Goal: Information Seeking & Learning: Learn about a topic

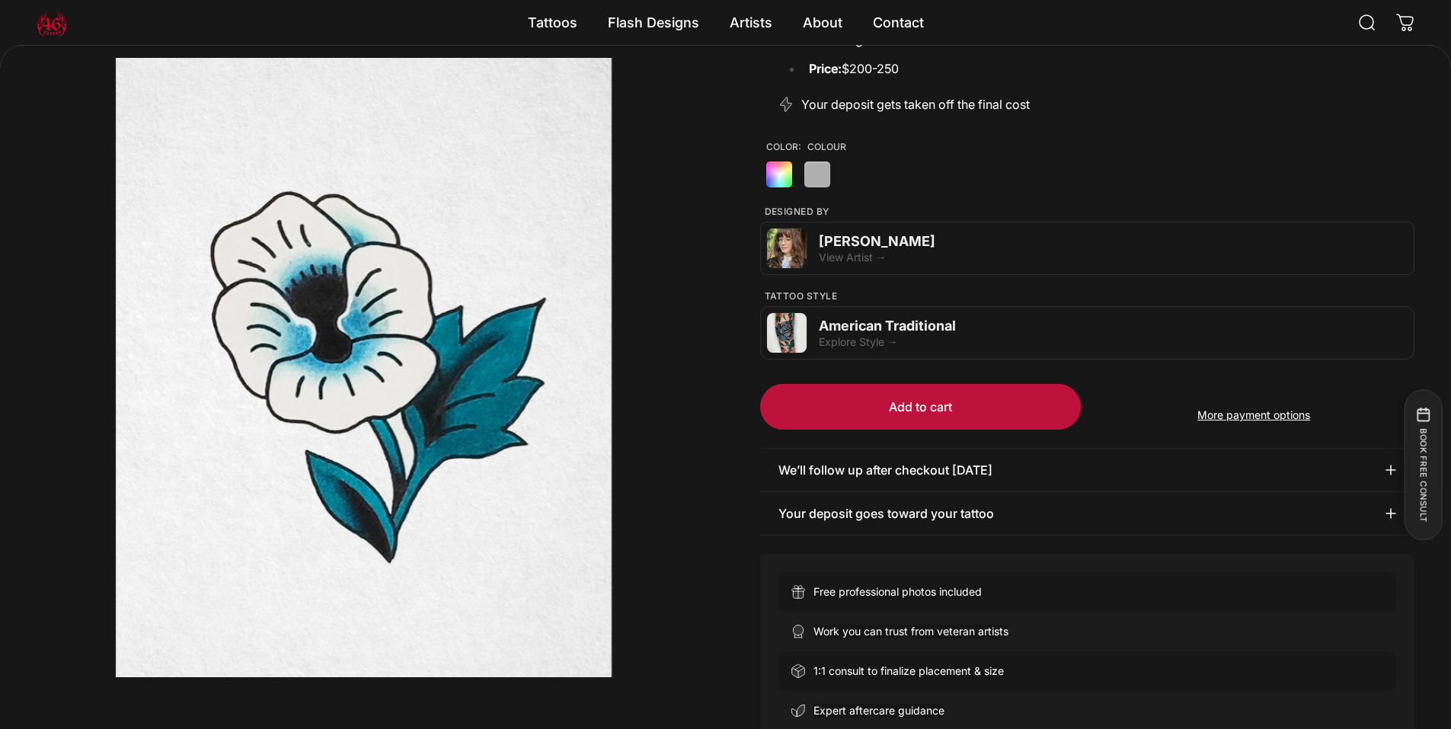
scroll to position [373, 0]
click at [847, 276] on div "Emily Forte View Artist →" at bounding box center [1087, 249] width 655 height 53
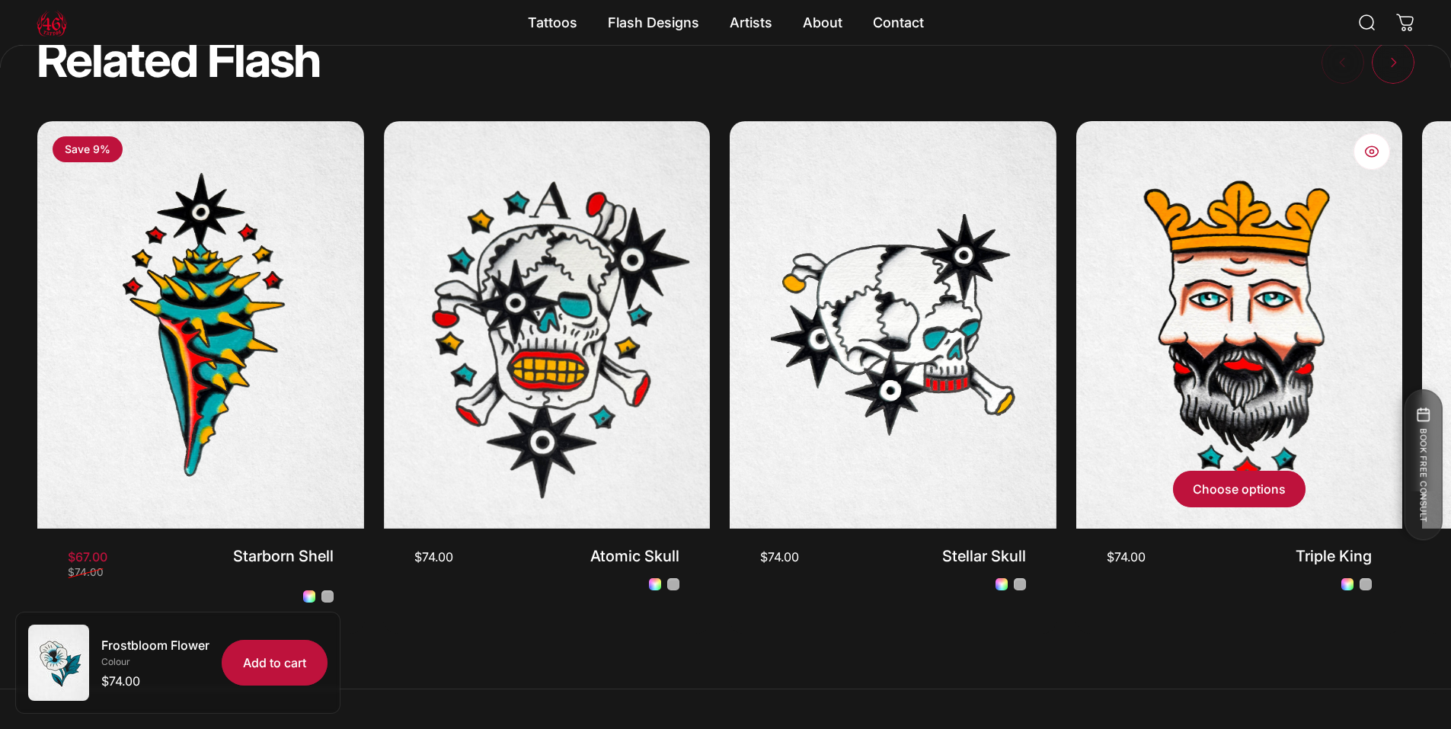
scroll to position [1820, 0]
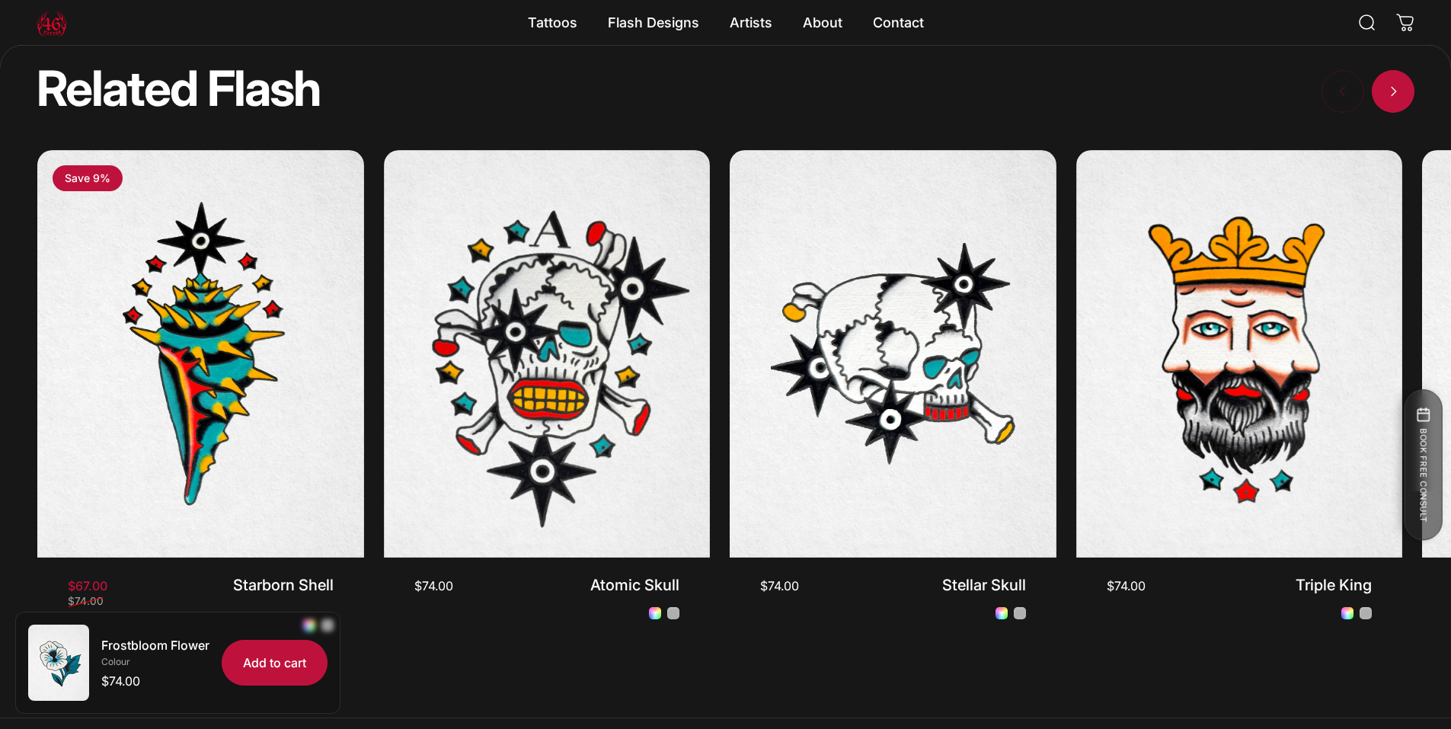
click at [1391, 129] on span "Next" at bounding box center [1393, 91] width 64 height 85
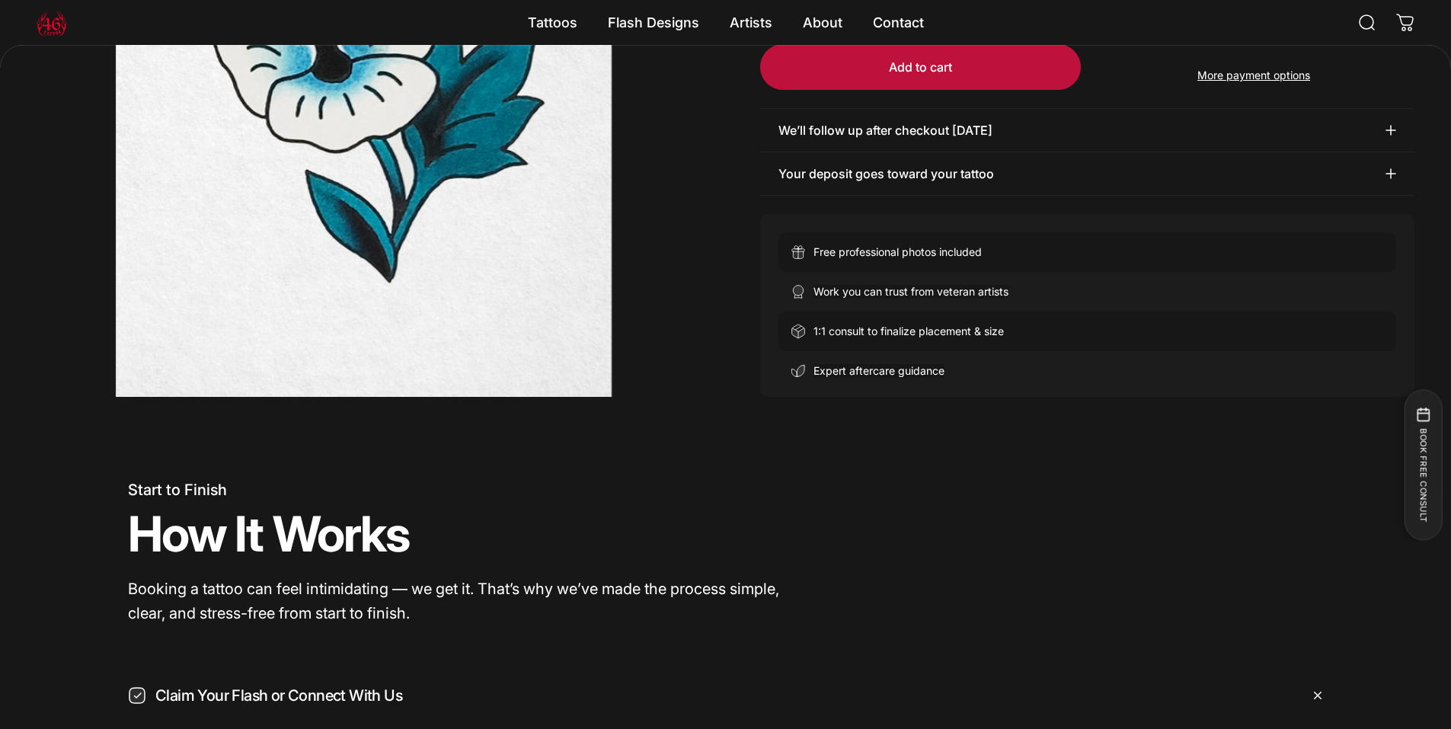
scroll to position [602, 0]
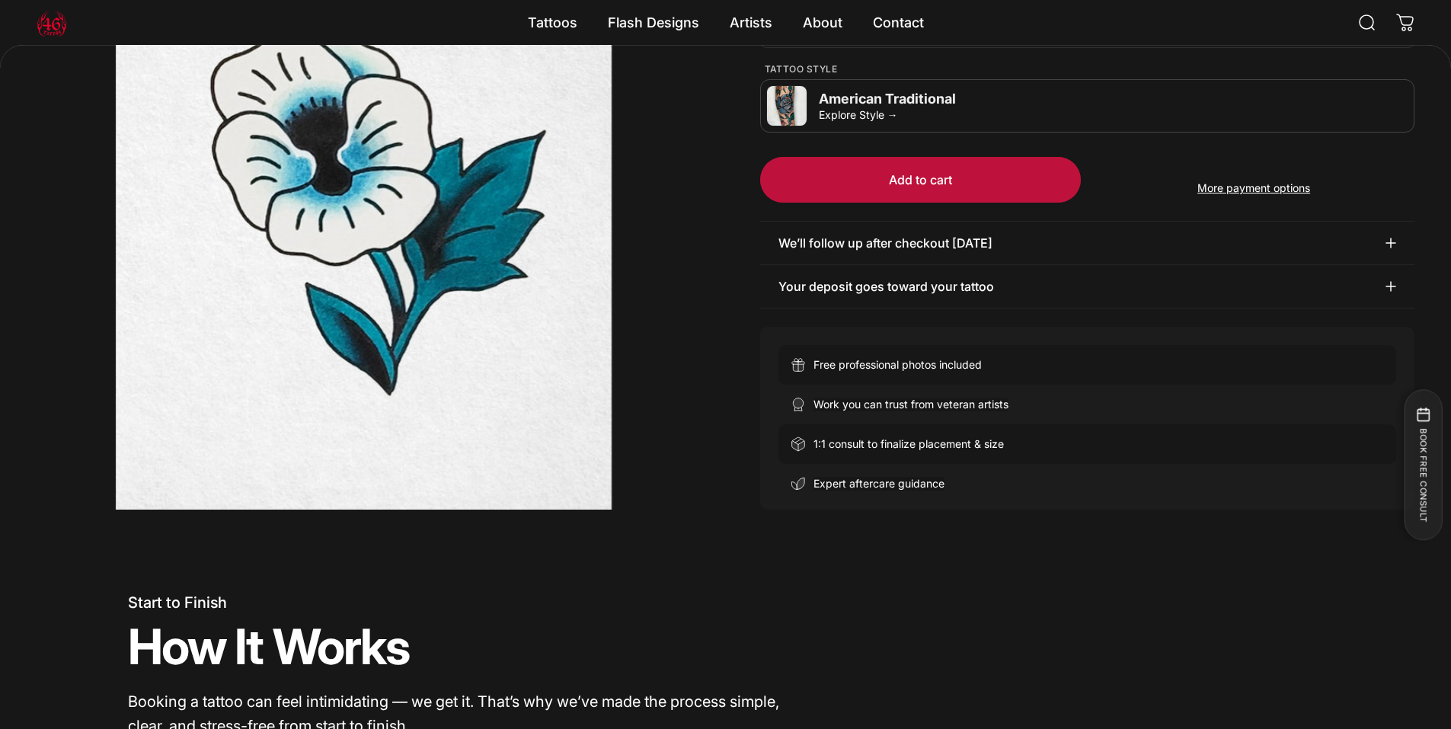
click at [878, 121] on div "Explore Style →" at bounding box center [1113, 114] width 589 height 13
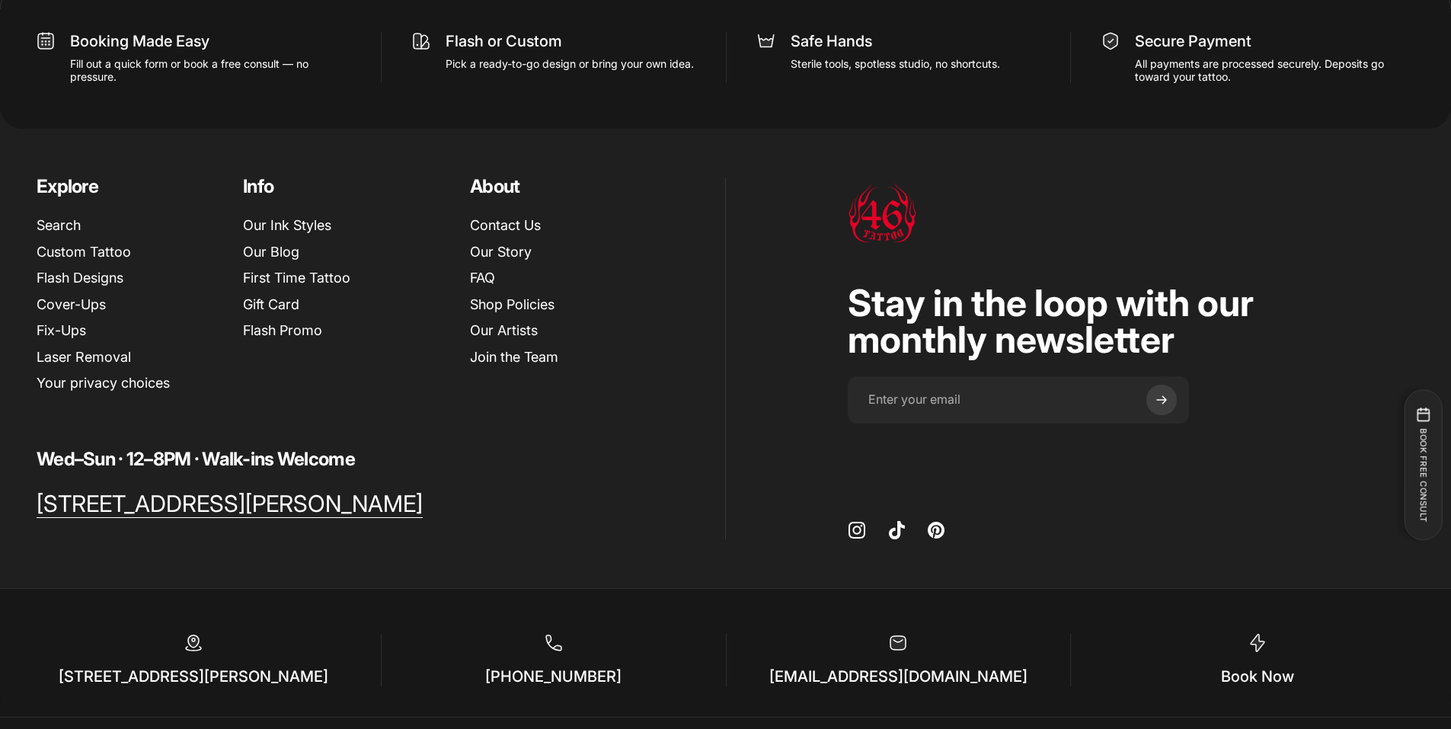
scroll to position [725, 0]
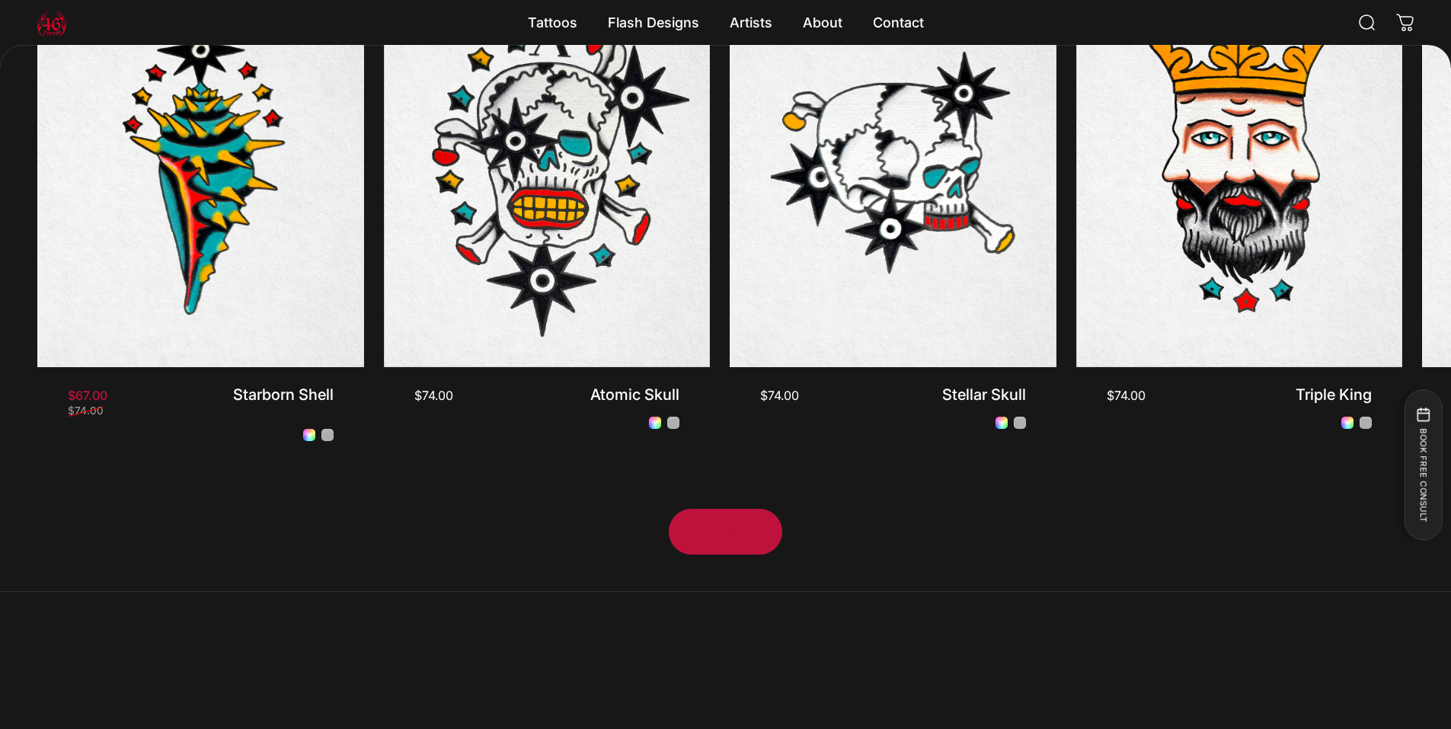
scroll to position [5255, 0]
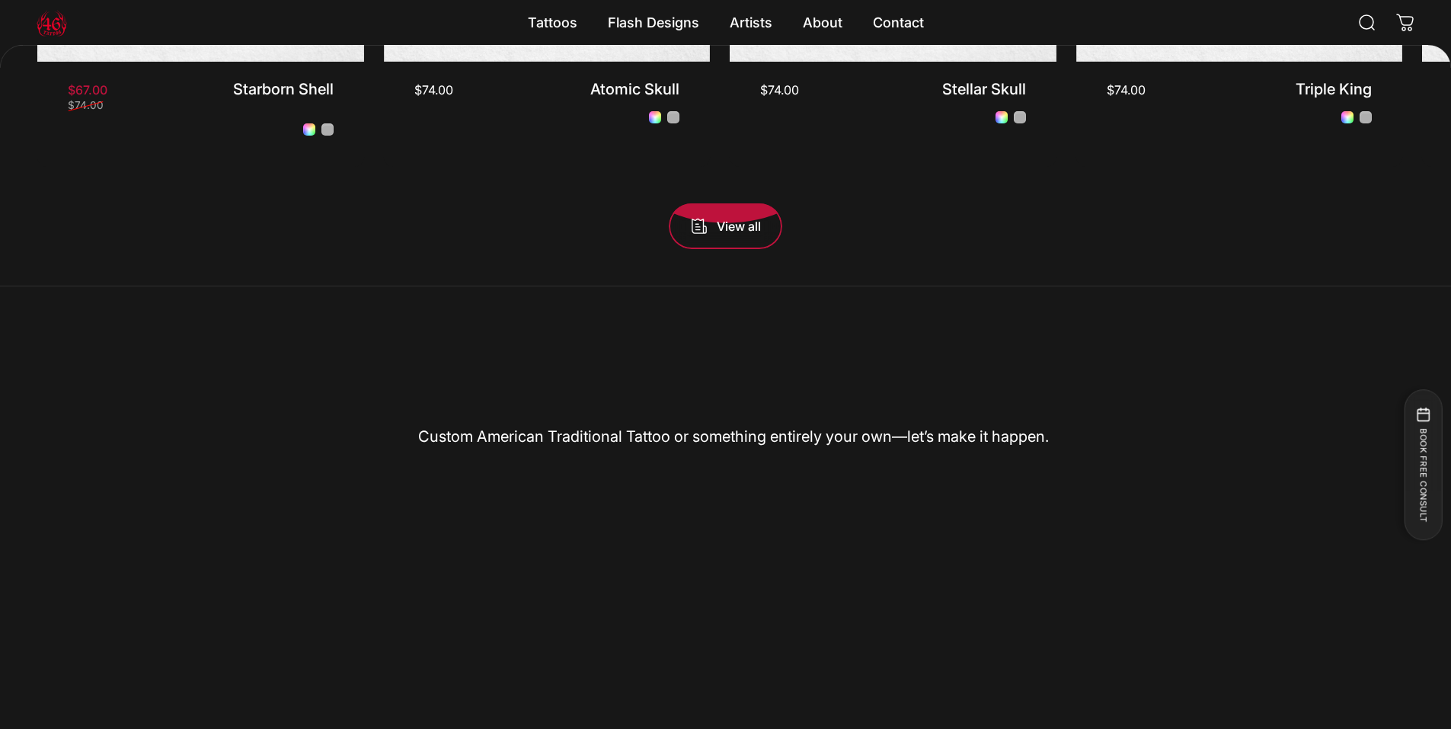
click at [739, 222] on span "View all products in the American Traditional - Flash Tattoos collection" at bounding box center [725, 176] width 169 height 91
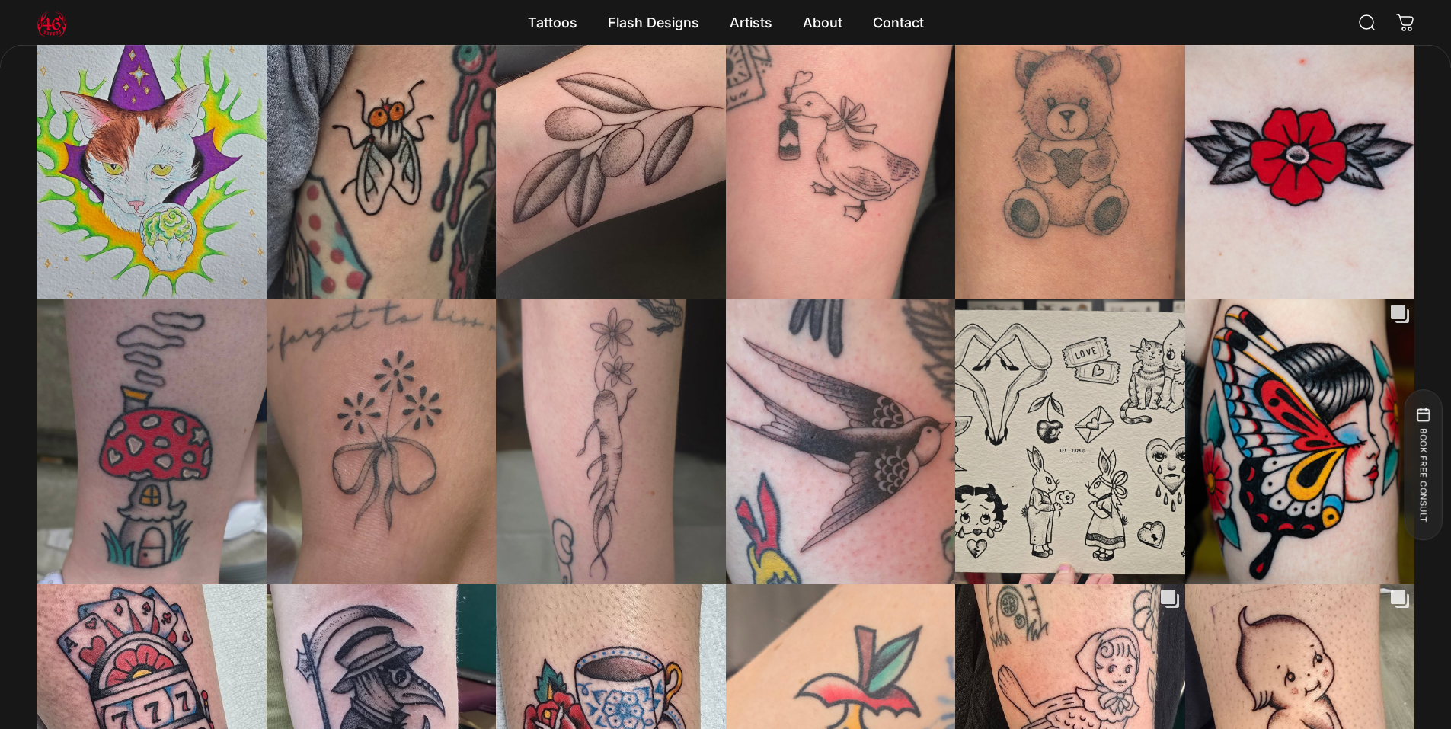
scroll to position [4109, 0]
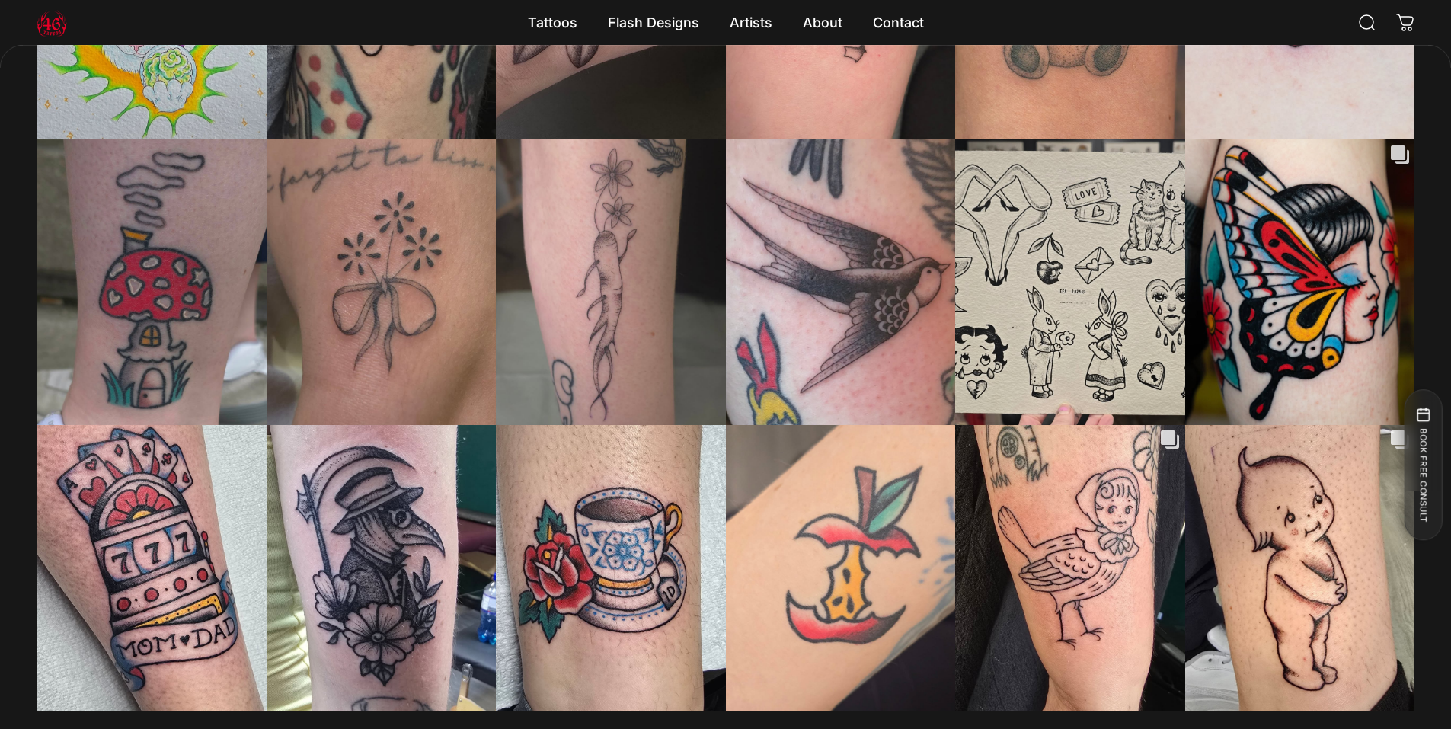
click at [730, 728] on button "Load more" at bounding box center [726, 741] width 174 height 24
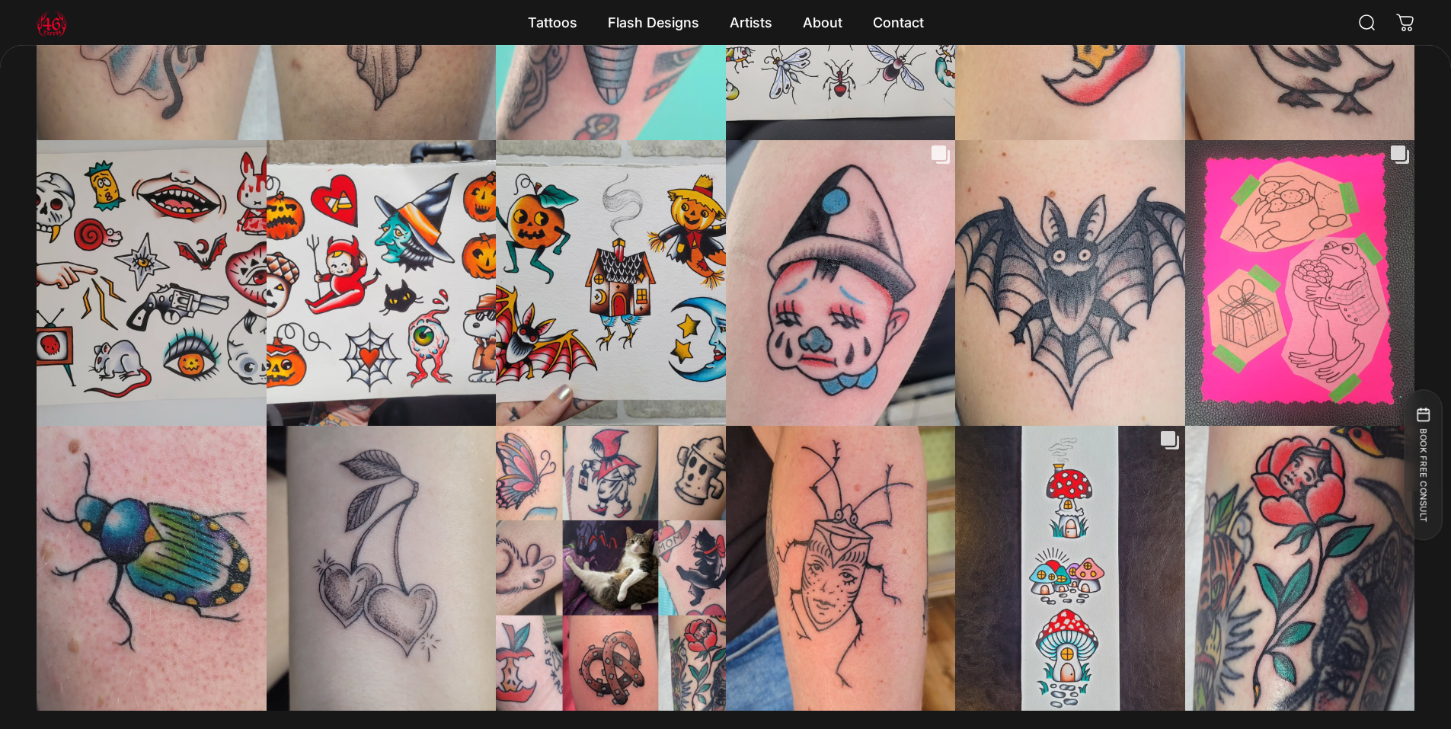
scroll to position [5327, 0]
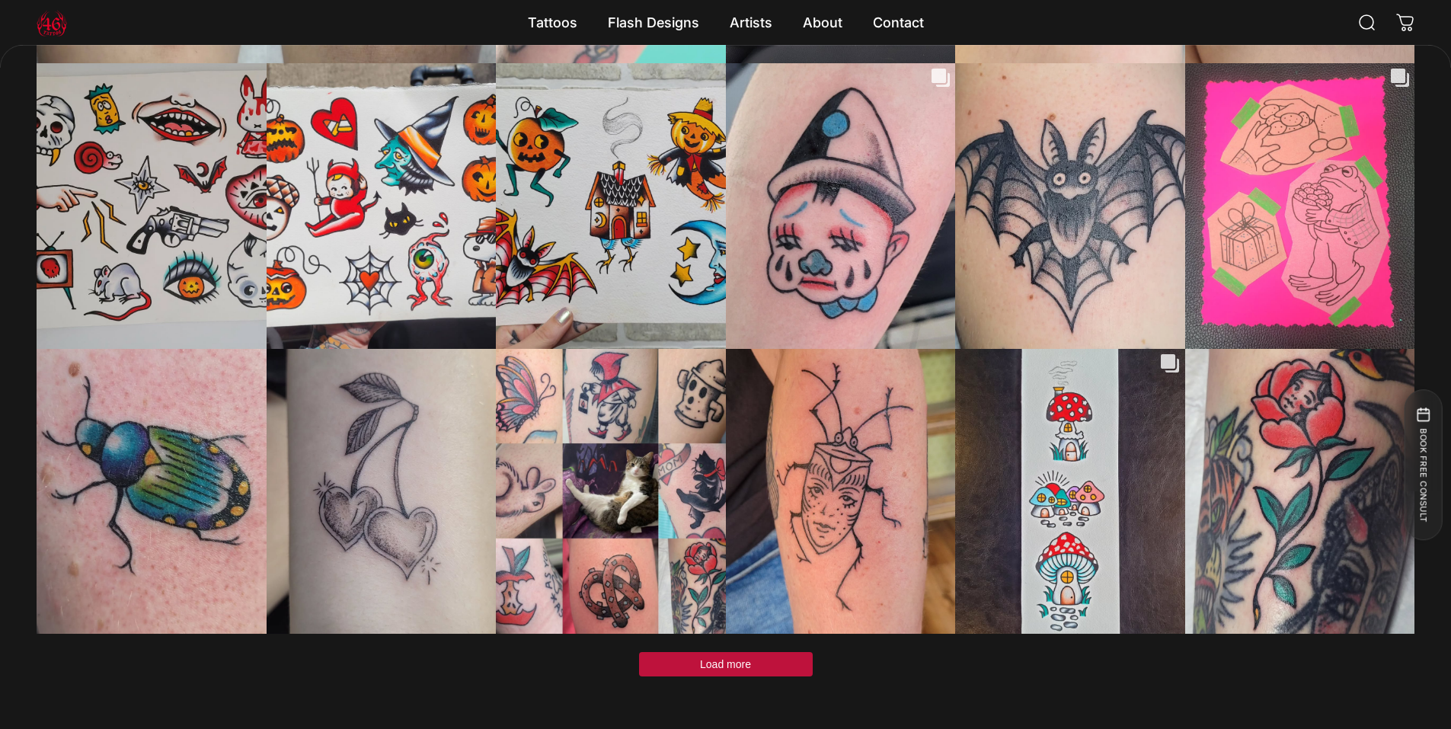
click at [733, 652] on button "Load more" at bounding box center [726, 664] width 174 height 24
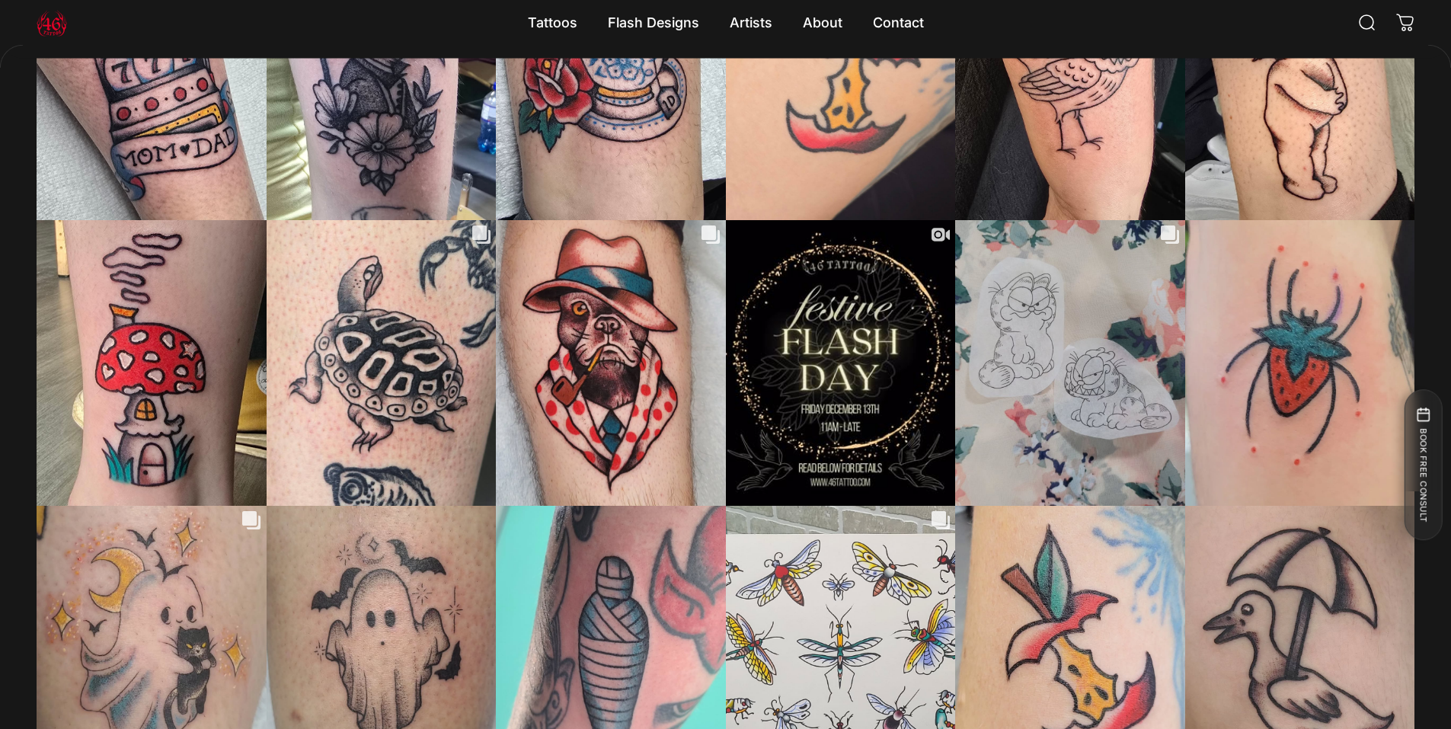
scroll to position [4413, 0]
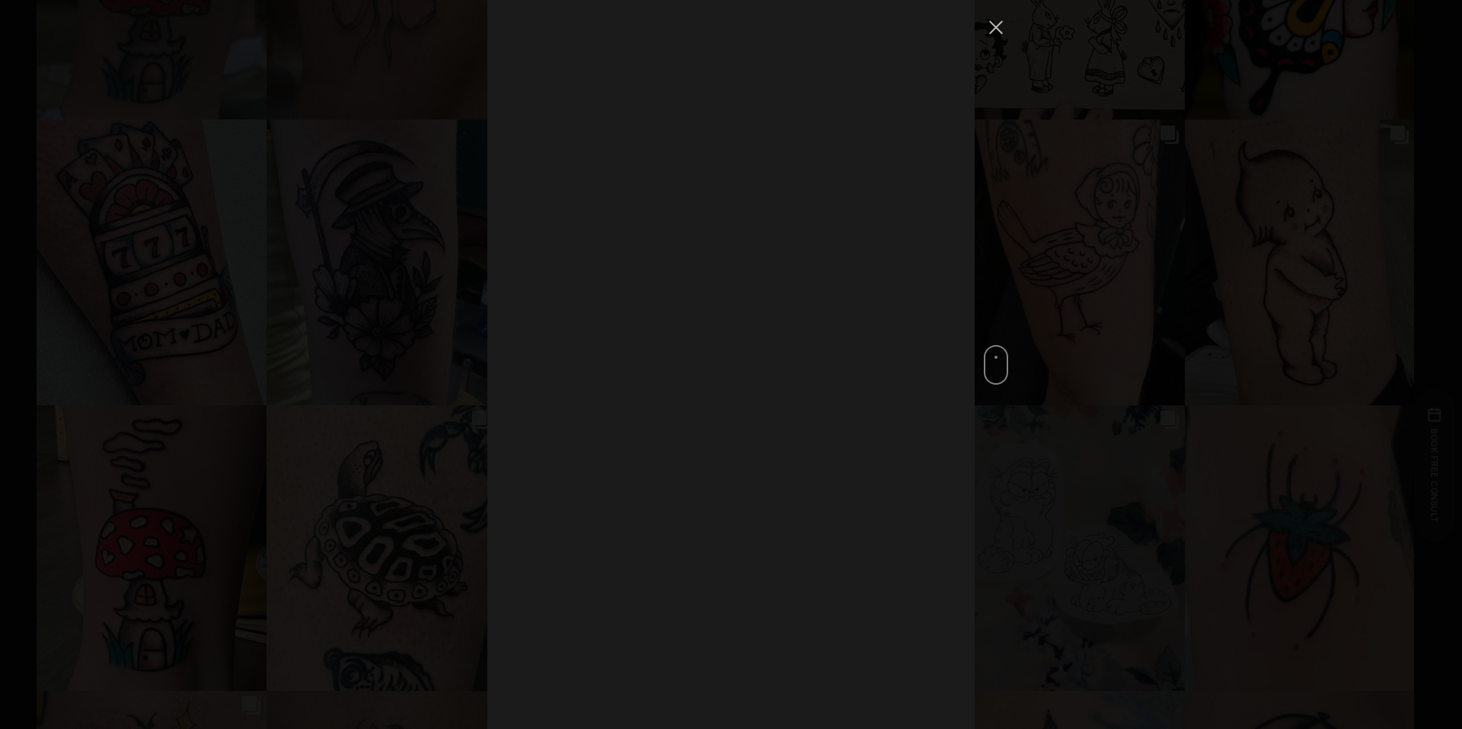
scroll to position [7806, 0]
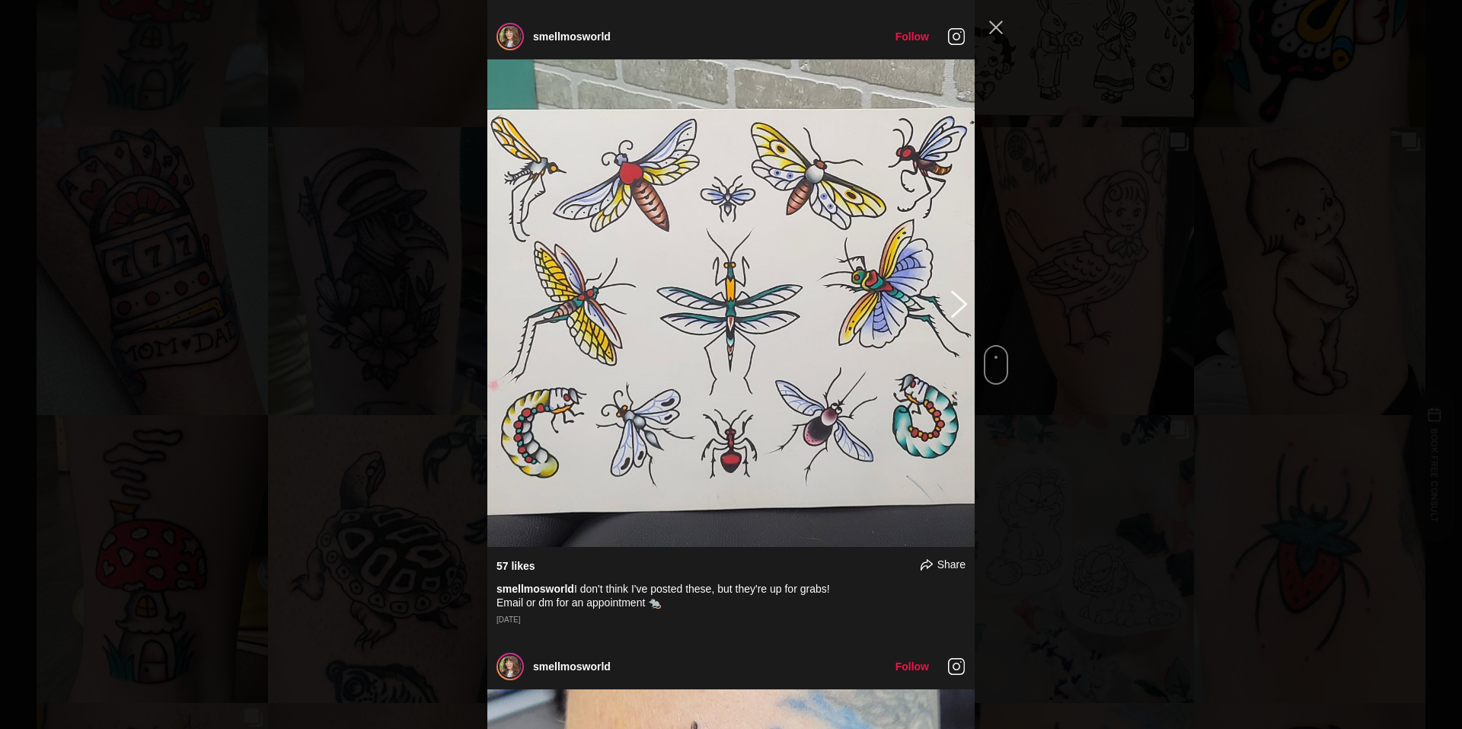
click at [950, 289] on button "Previous image" at bounding box center [956, 302] width 18 height 27
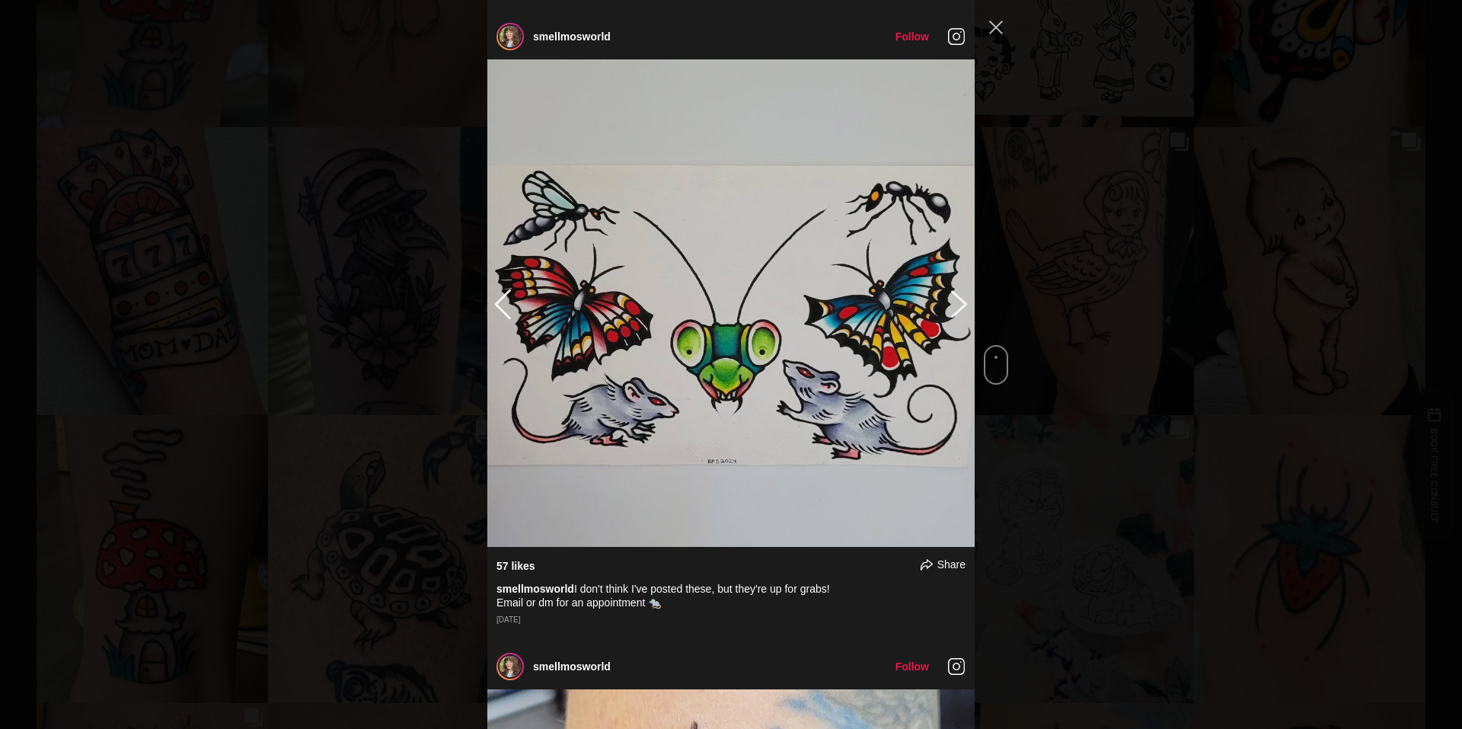
click at [954, 289] on button "Previous image" at bounding box center [956, 302] width 18 height 27
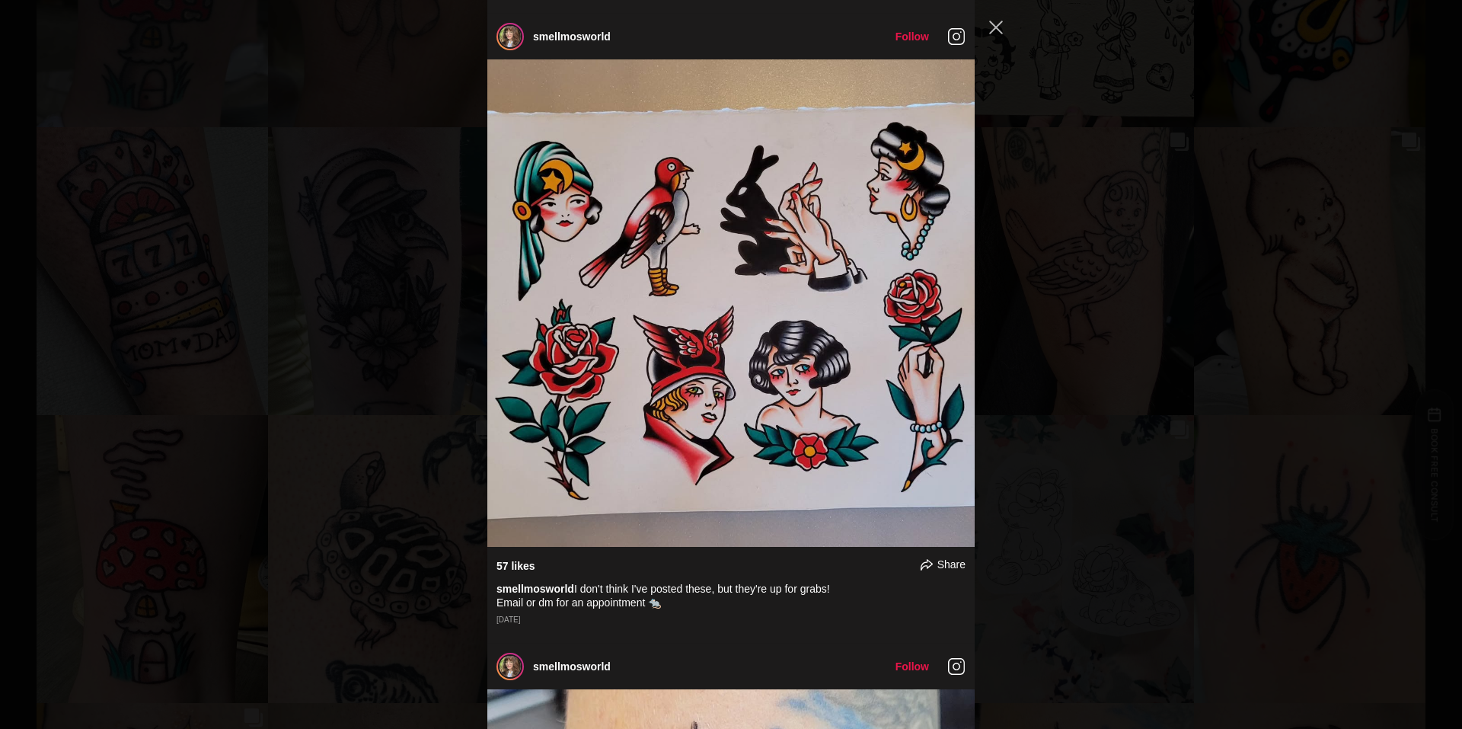
click at [0, 347] on div "smellmosworld Follow" at bounding box center [731, 364] width 1462 height 729
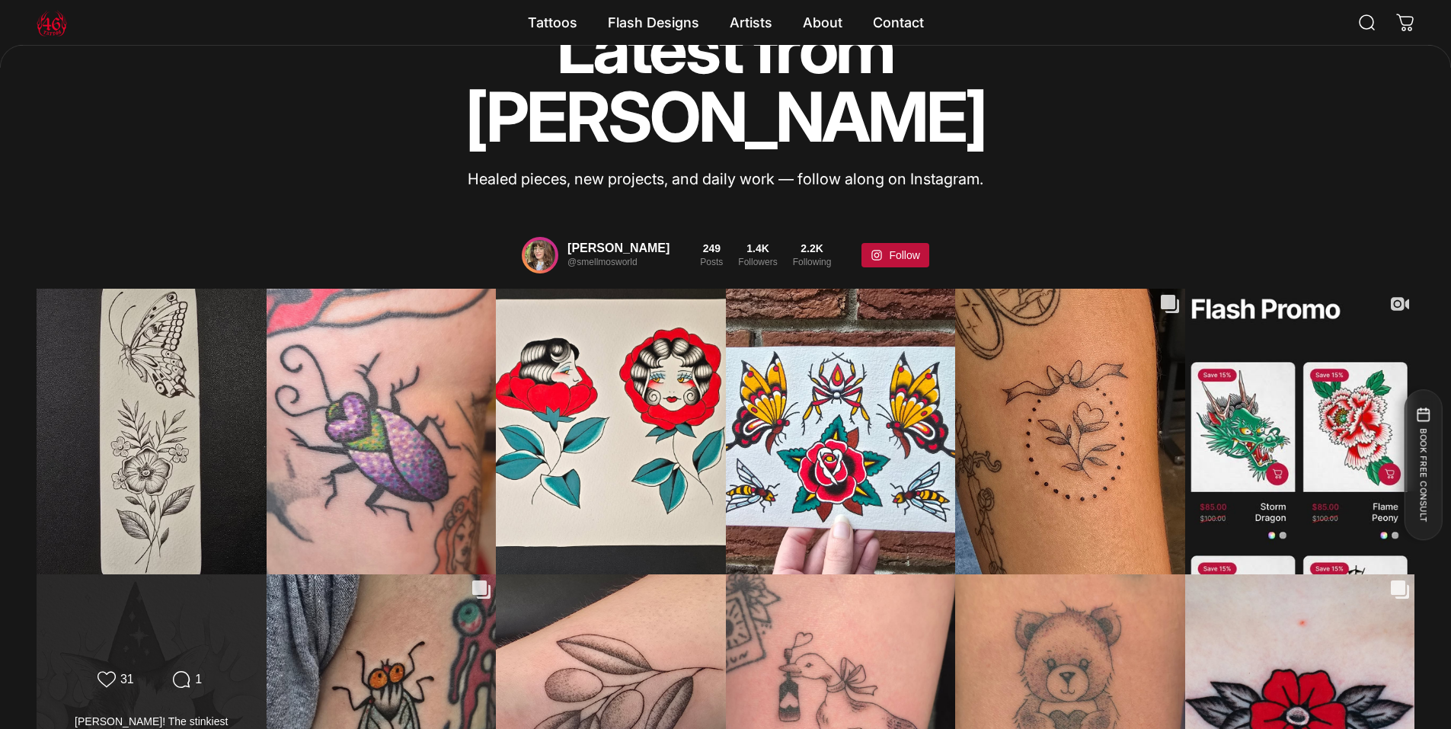
scroll to position [3271, 0]
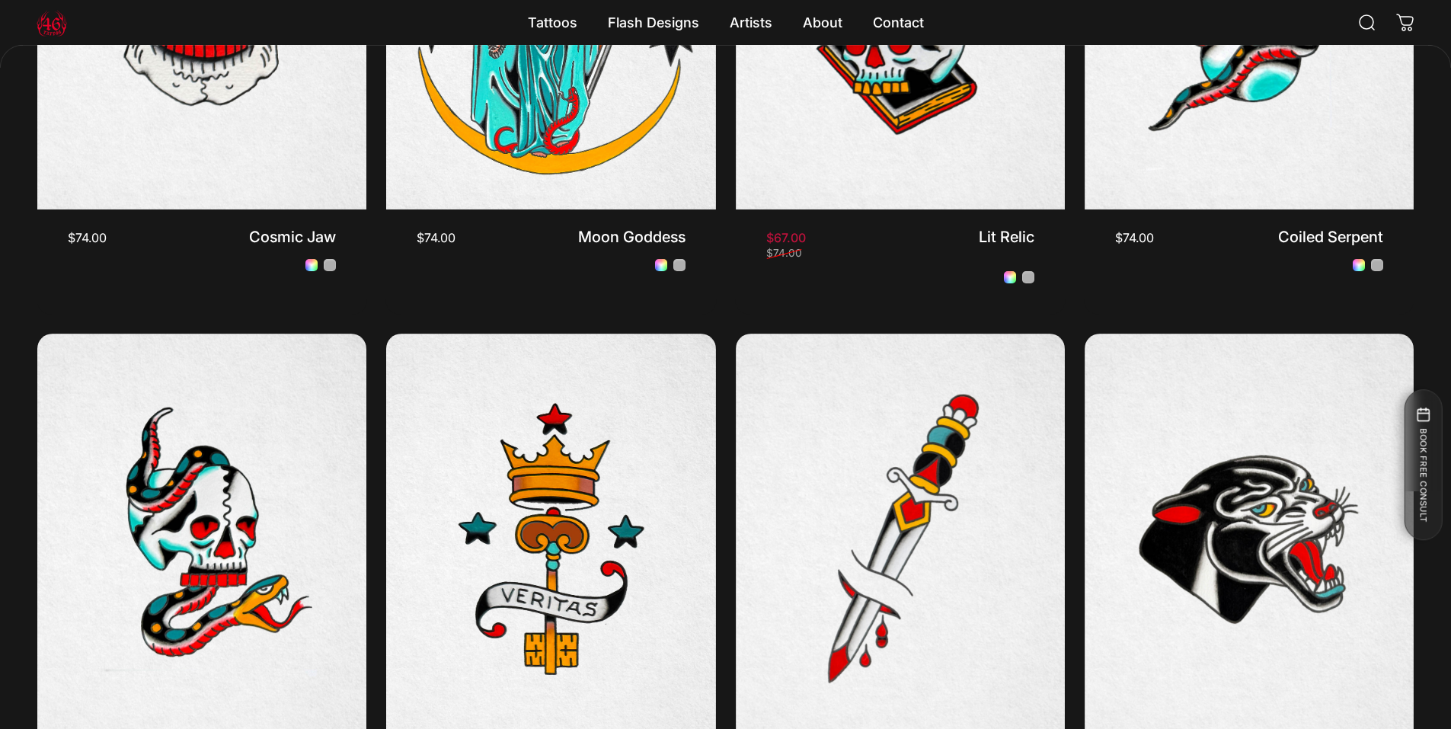
scroll to position [1672, 0]
